Goal: Information Seeking & Learning: Stay updated

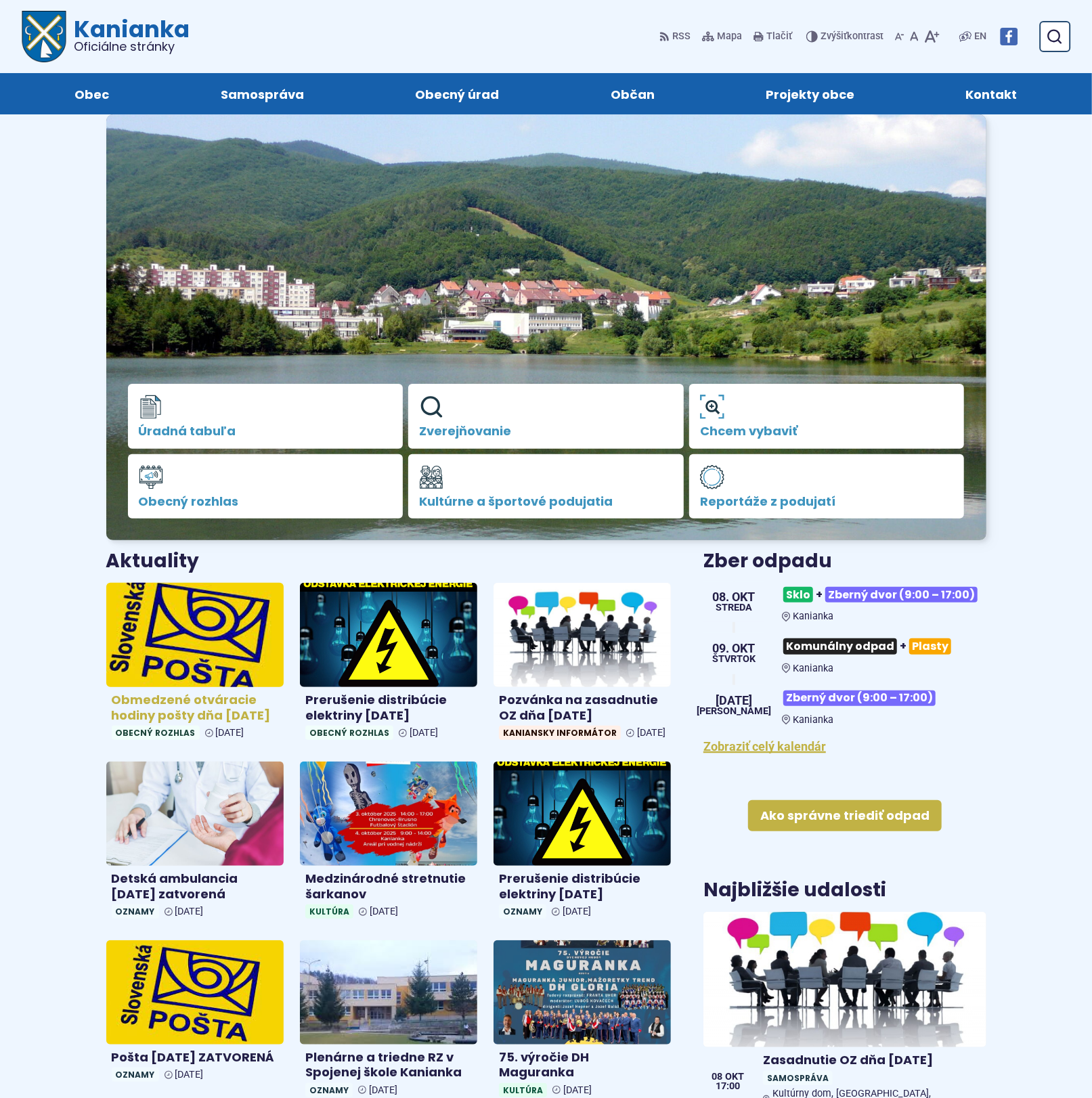
click at [207, 683] on img at bounding box center [195, 636] width 204 height 120
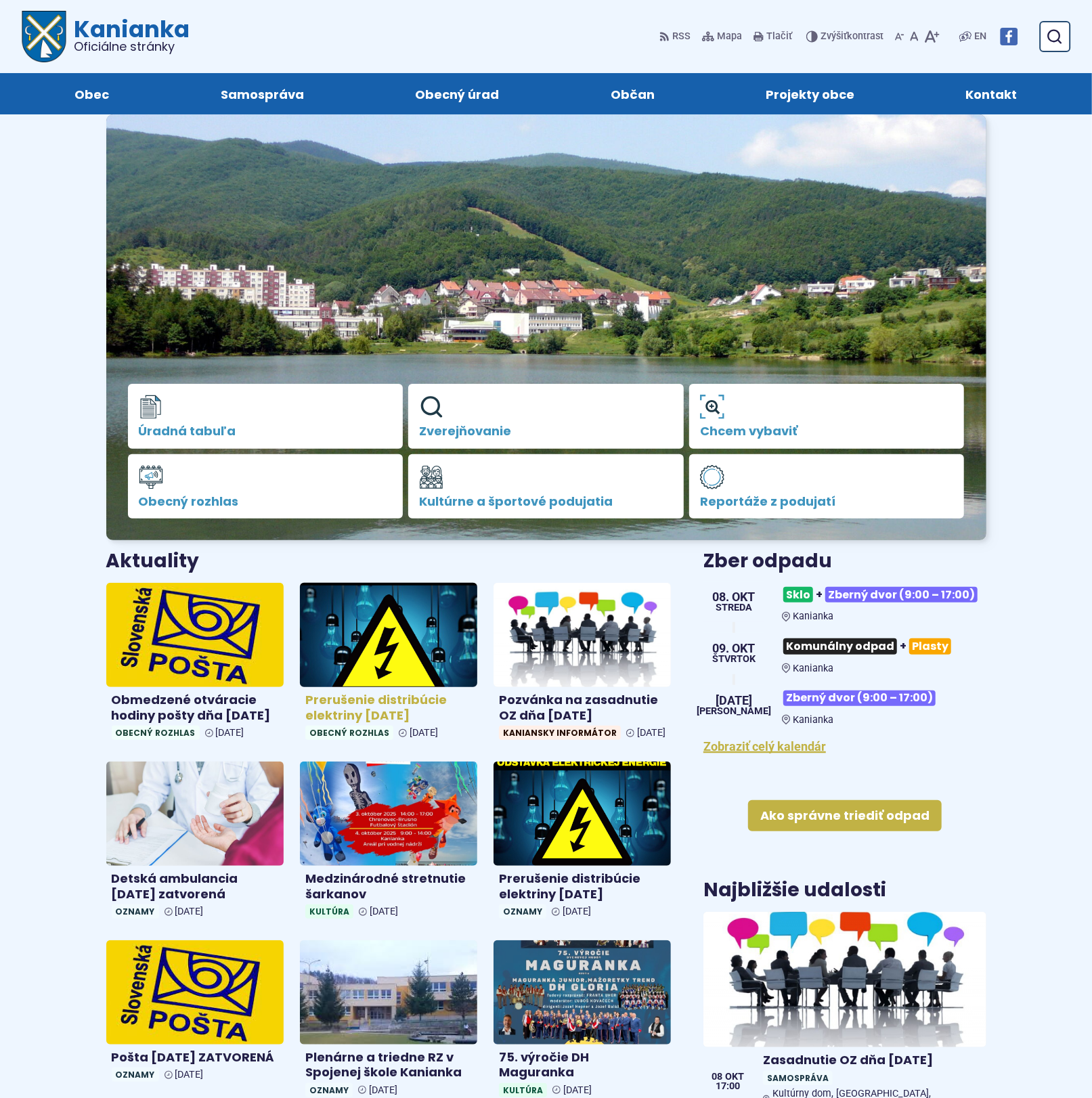
click at [369, 687] on link "Prerušenie distribúcie elektriny 10.10.2025 Obecný rozhlas 06. okt 2025" at bounding box center [388, 664] width 177 height 163
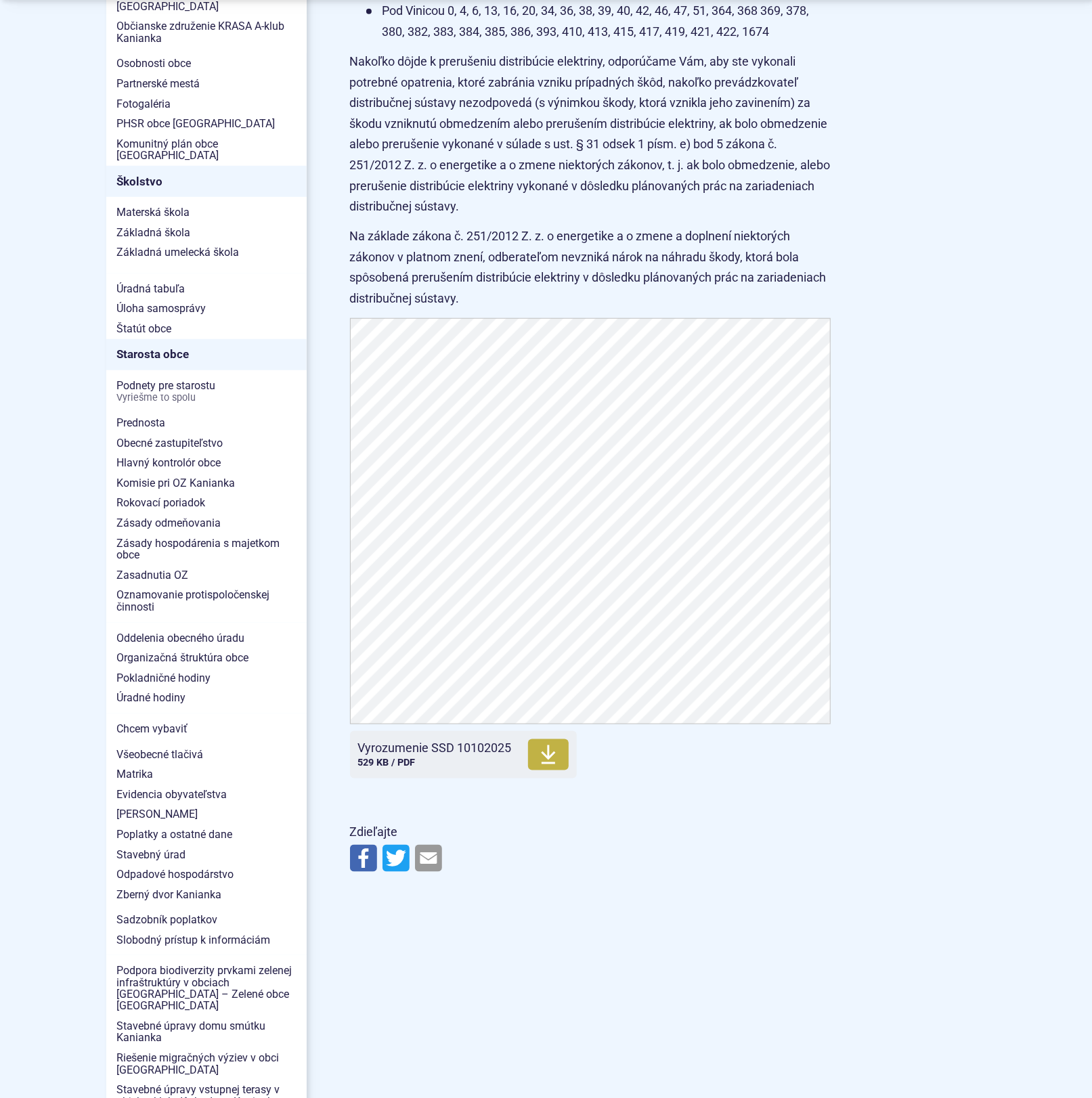
scroll to position [789, 0]
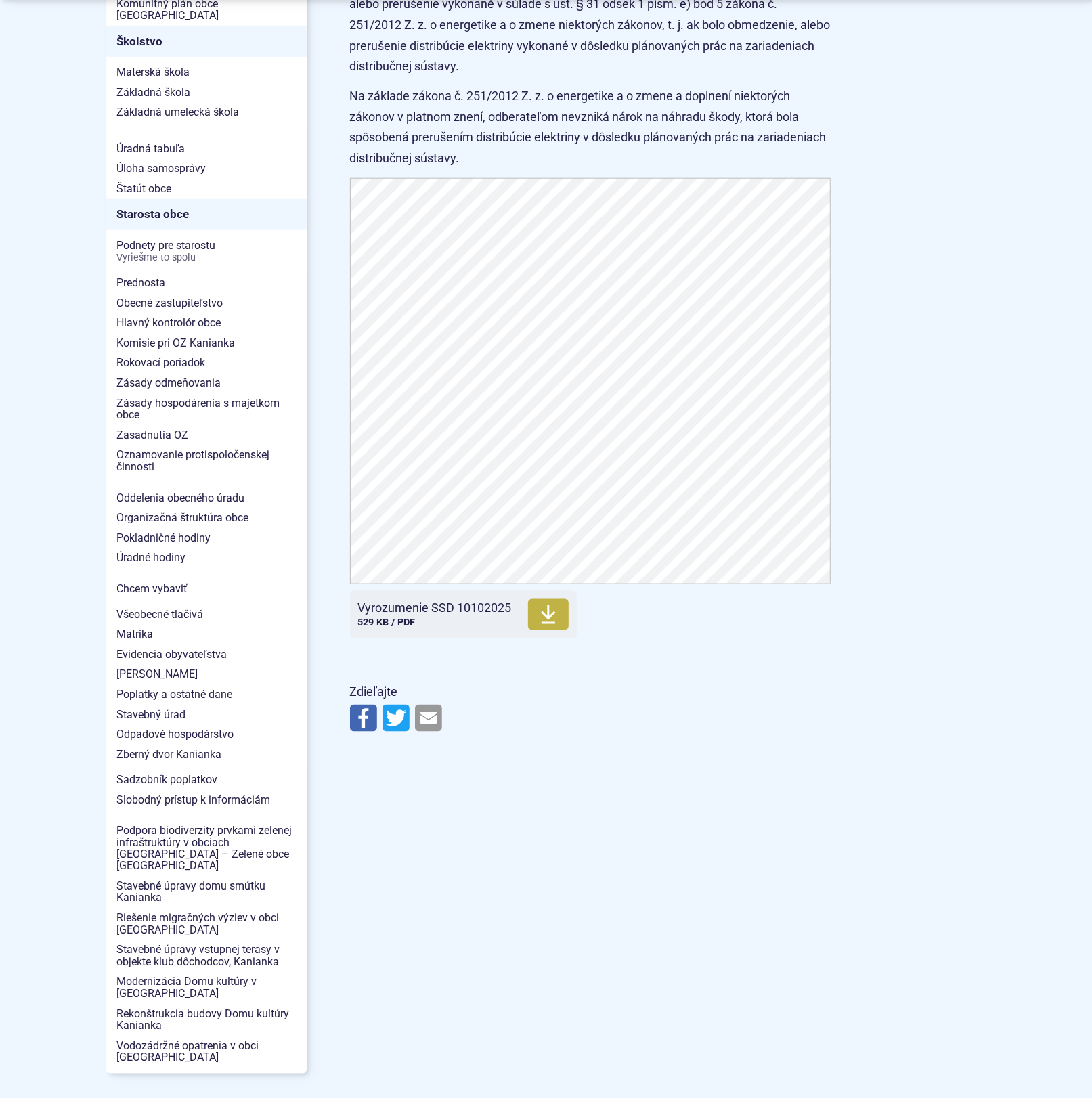
drag, startPoint x: 551, startPoint y: 638, endPoint x: 904, endPoint y: 749, distance: 370.0
click at [551, 626] on icon at bounding box center [548, 615] width 16 height 22
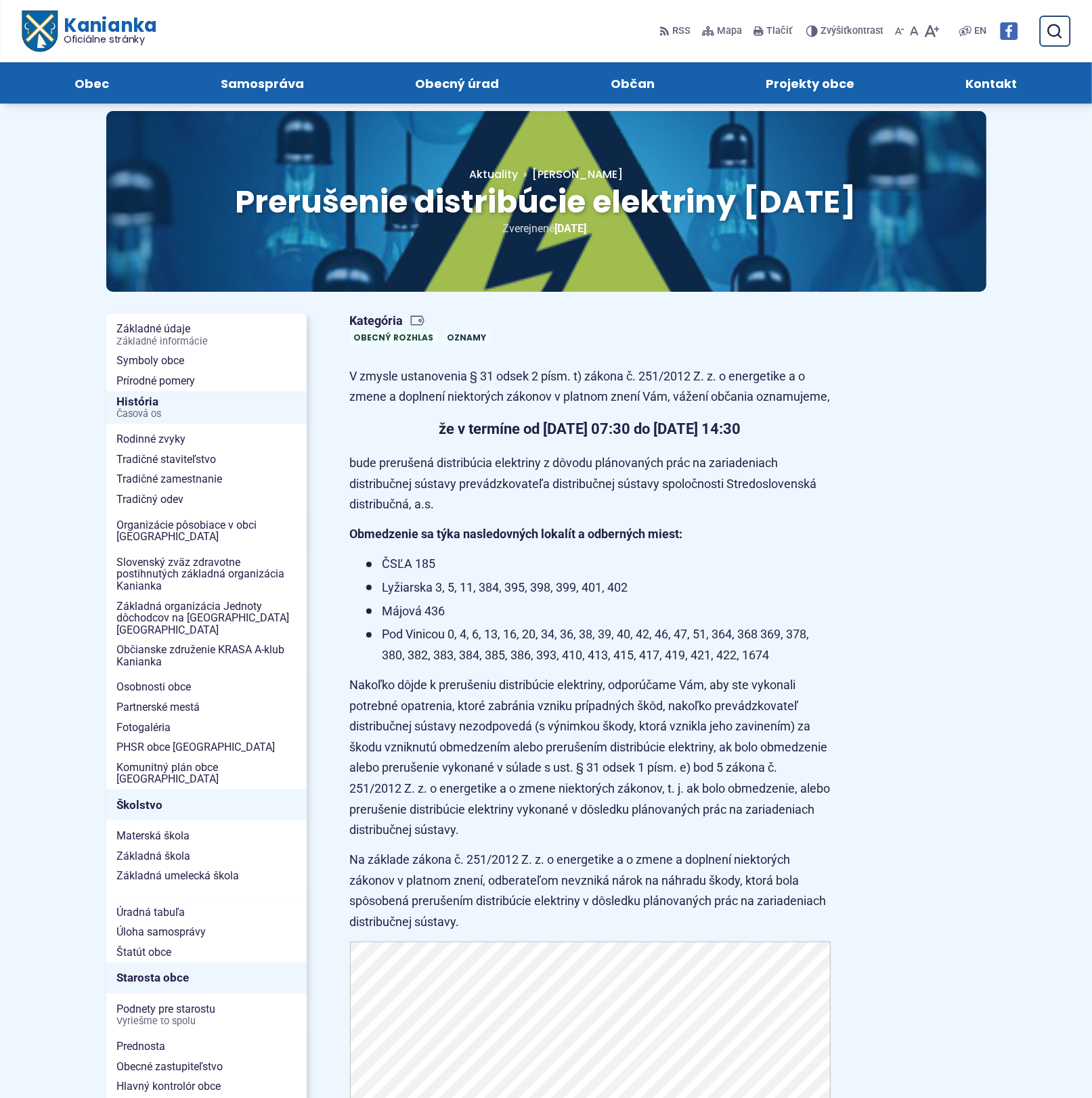
scroll to position [0, 0]
